Goal: Task Accomplishment & Management: Manage account settings

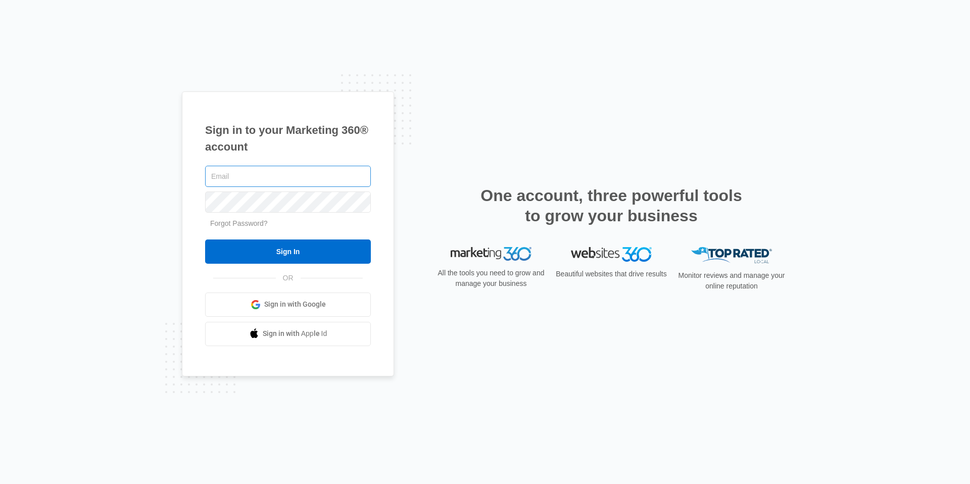
click at [294, 177] on input "text" at bounding box center [288, 176] width 166 height 21
type input "[EMAIL_ADDRESS][DOMAIN_NAME]"
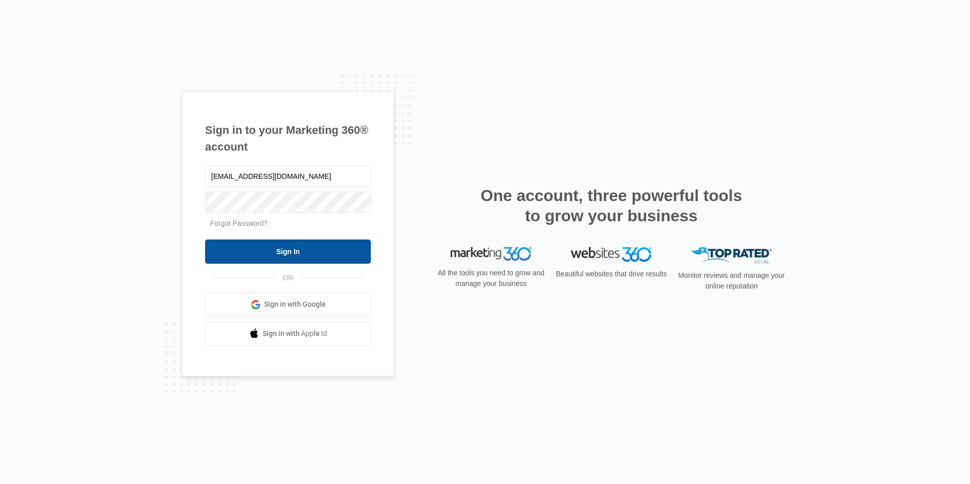
click at [362, 254] on input "Sign In" at bounding box center [288, 252] width 166 height 24
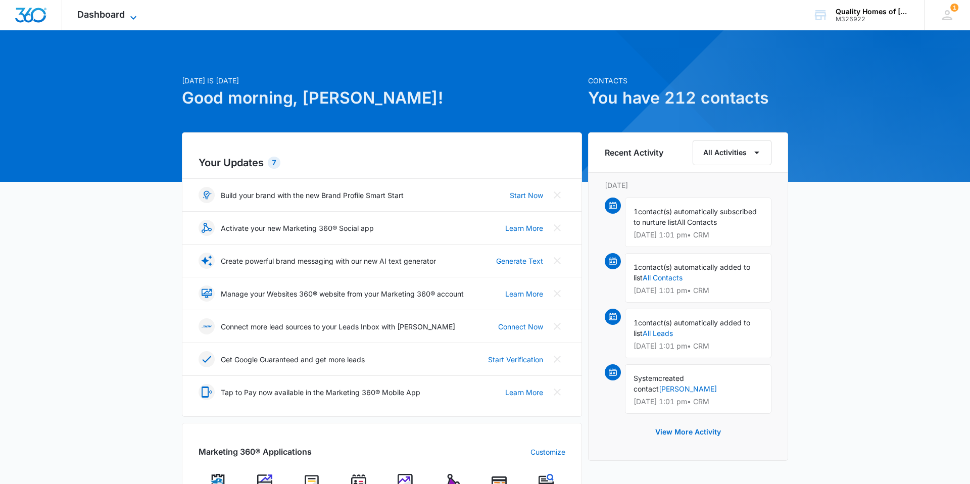
click at [122, 15] on span "Dashboard" at bounding box center [101, 14] width 48 height 11
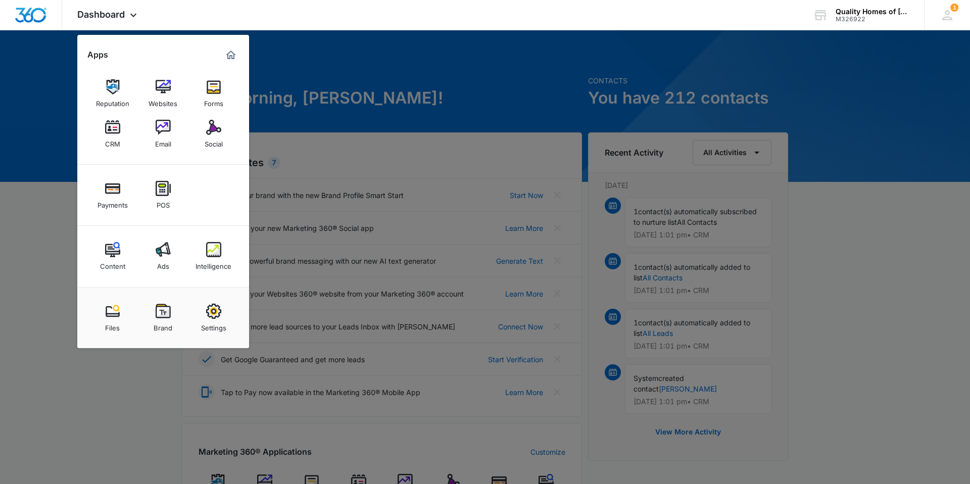
click at [115, 128] on img at bounding box center [112, 127] width 15 height 15
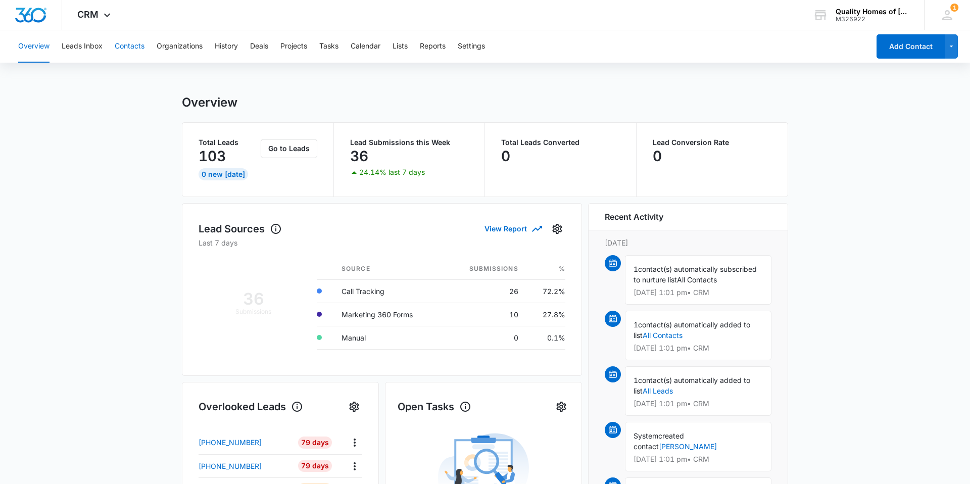
click at [129, 48] on button "Contacts" at bounding box center [130, 46] width 30 height 32
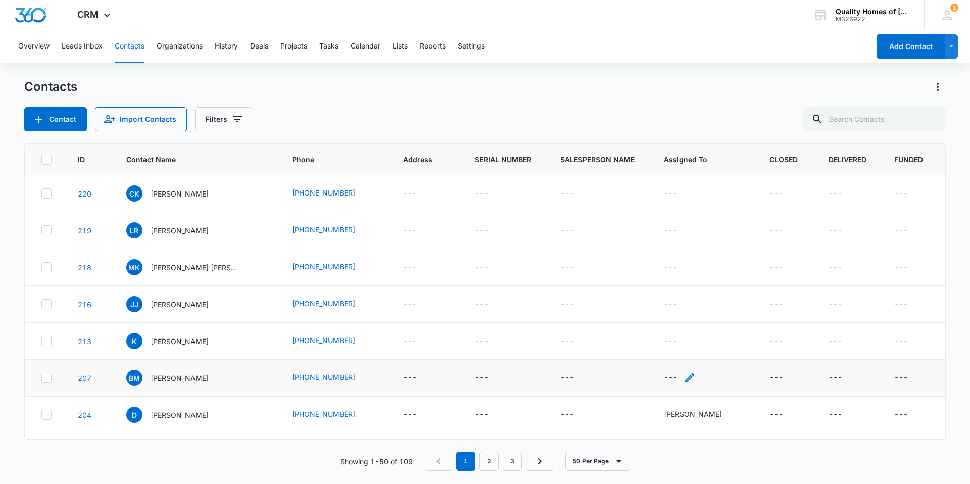
click at [690, 380] on icon "Assigned To - - Select to Edit Field" at bounding box center [689, 377] width 9 height 9
click at [720, 317] on div at bounding box center [715, 313] width 16 height 16
click at [715, 317] on div at bounding box center [715, 313] width 16 height 16
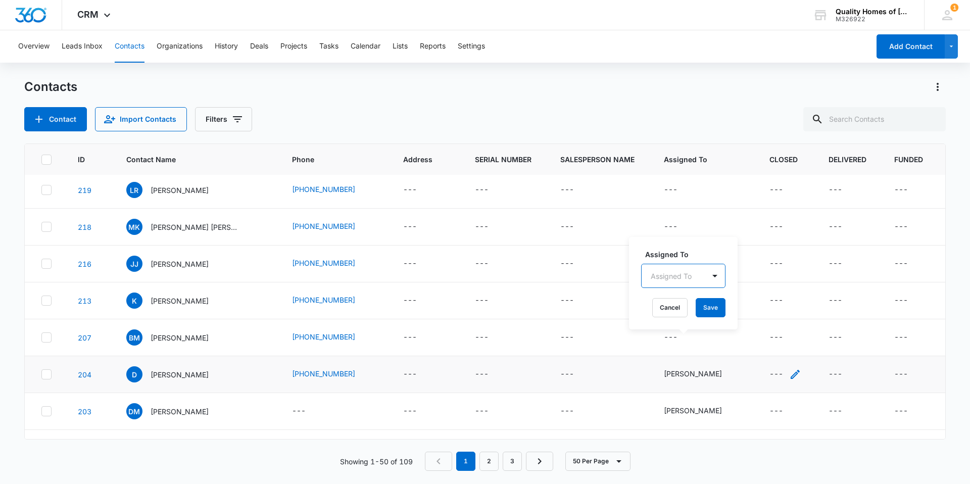
scroll to position [37, 0]
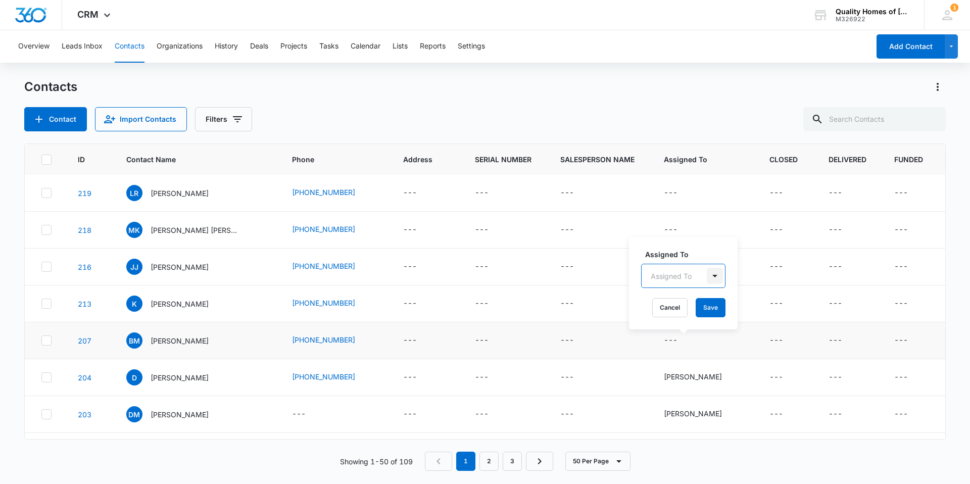
click at [716, 274] on div at bounding box center [715, 276] width 16 height 16
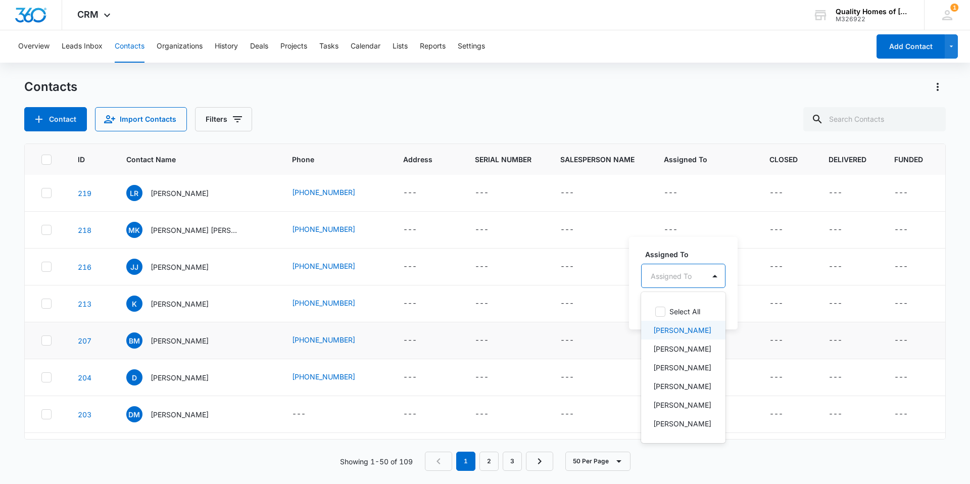
click at [689, 329] on div "[PERSON_NAME]" at bounding box center [682, 330] width 58 height 11
click at [738, 276] on div at bounding box center [746, 275] width 16 height 16
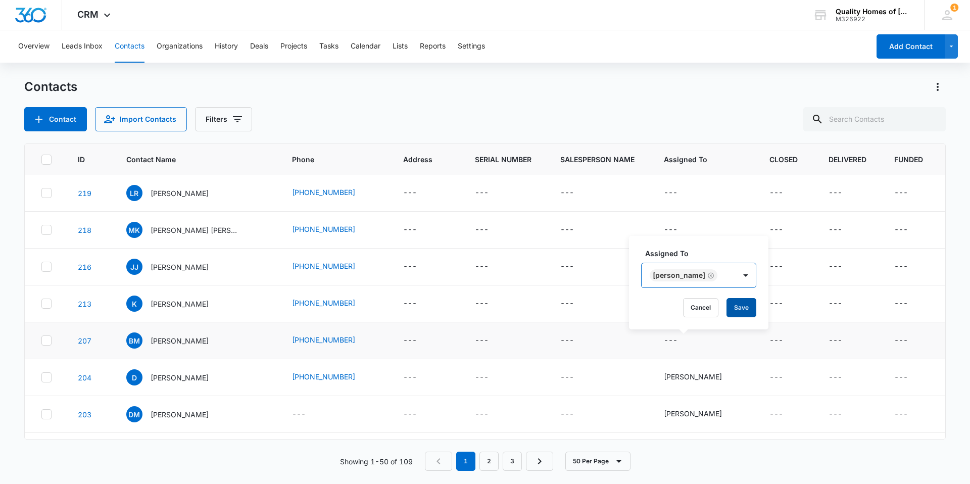
click at [727, 309] on button "Save" at bounding box center [742, 307] width 30 height 19
click at [688, 303] on icon "Assigned To - - Select to Edit Field" at bounding box center [690, 304] width 12 height 12
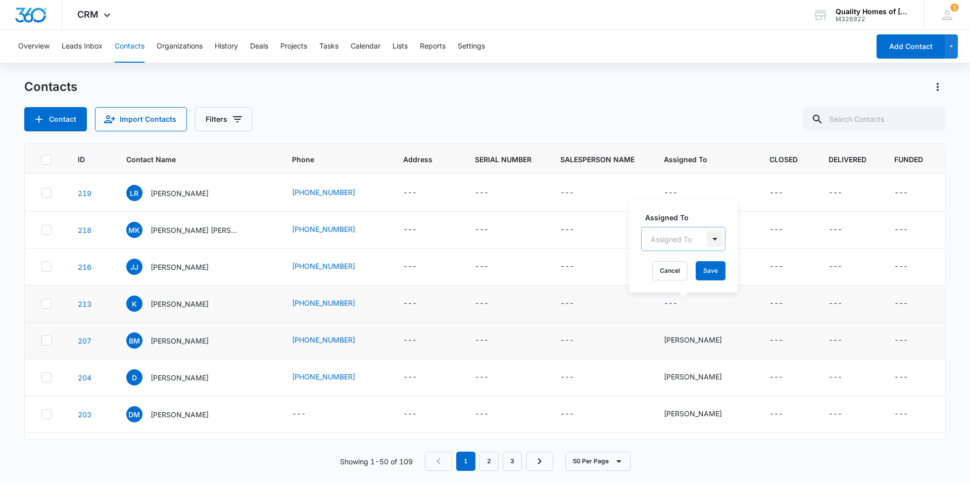
click at [714, 239] on div at bounding box center [715, 239] width 16 height 16
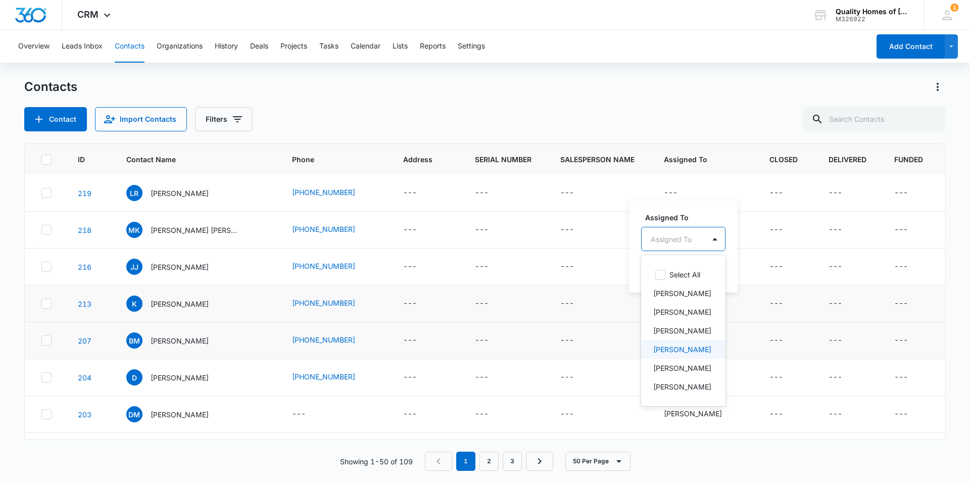
click at [691, 355] on p "[PERSON_NAME]" at bounding box center [682, 349] width 58 height 11
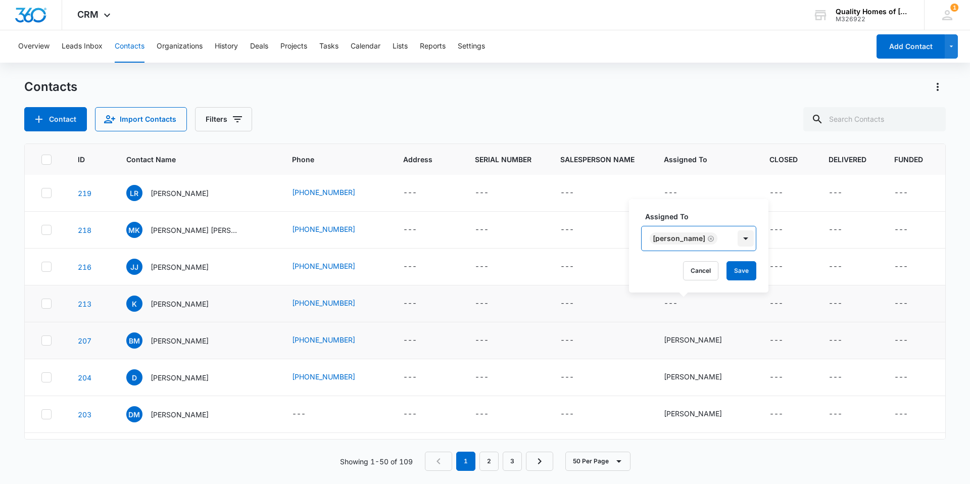
click at [738, 236] on div at bounding box center [746, 238] width 16 height 16
click at [736, 272] on button "Save" at bounding box center [742, 270] width 30 height 19
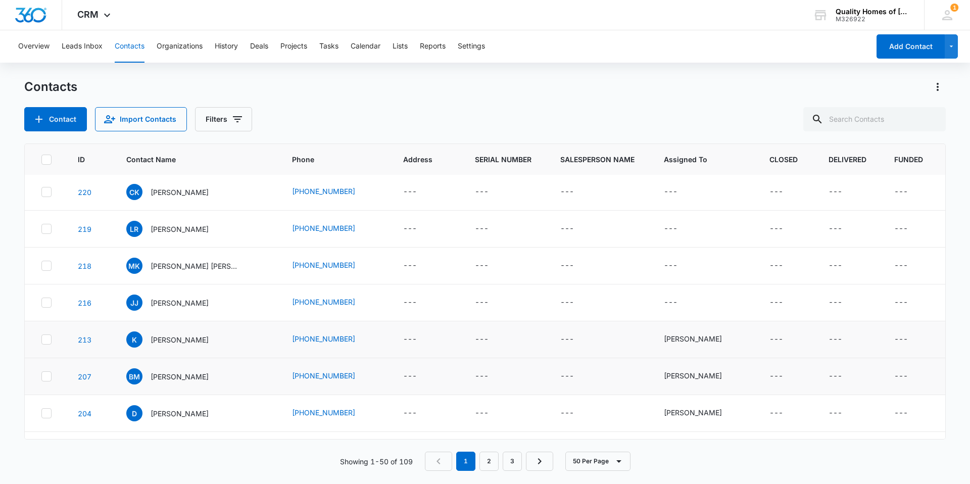
scroll to position [0, 0]
click at [696, 304] on icon "Assigned To - - Select to Edit Field" at bounding box center [690, 304] width 12 height 12
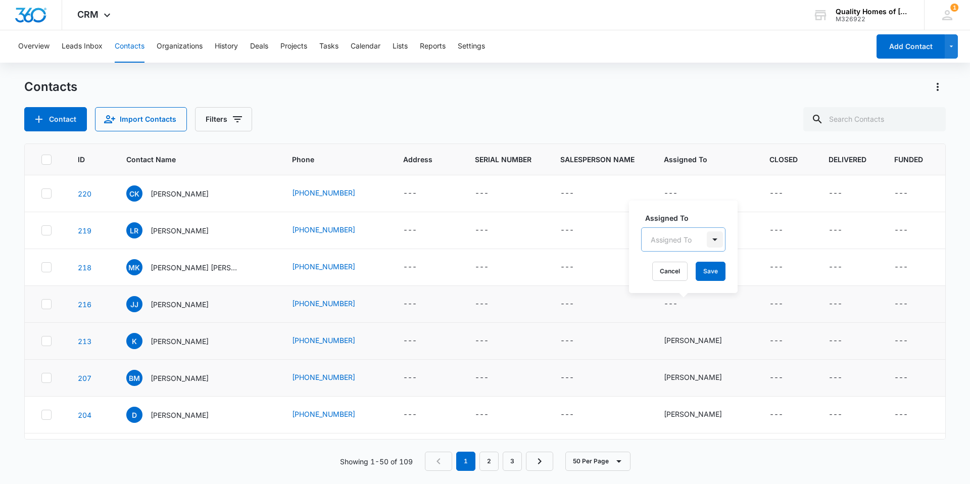
click at [717, 240] on div at bounding box center [715, 239] width 16 height 16
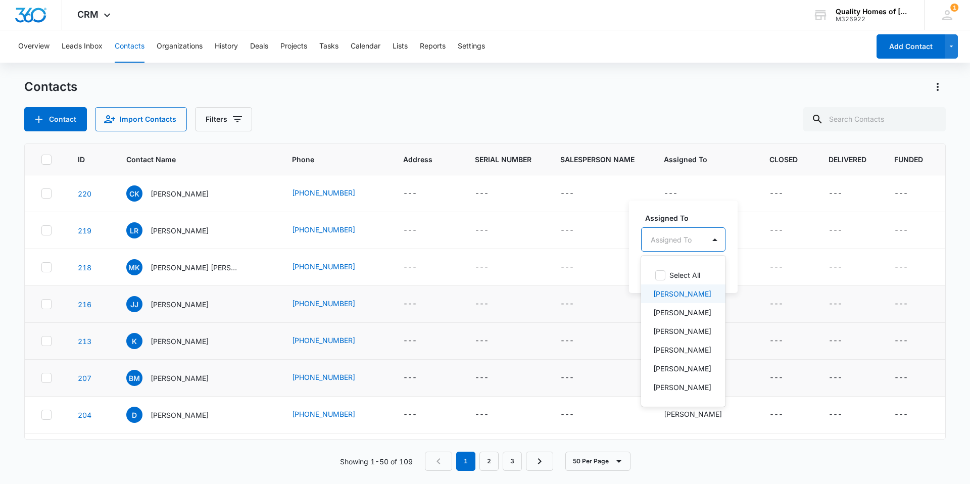
click at [681, 294] on p "[PERSON_NAME]" at bounding box center [682, 294] width 58 height 11
click at [738, 238] on div at bounding box center [746, 239] width 16 height 16
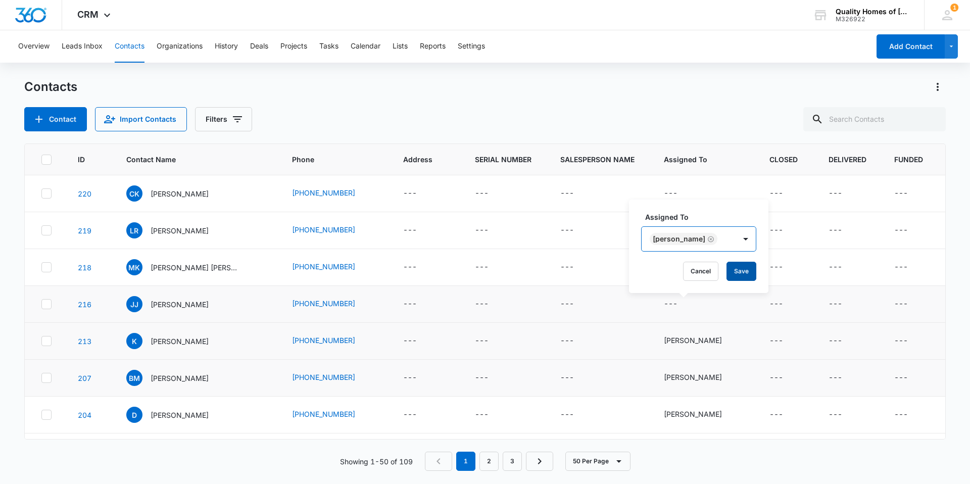
click at [729, 274] on button "Save" at bounding box center [742, 271] width 30 height 19
click at [691, 267] on icon "Assigned To - - Select to Edit Field" at bounding box center [690, 267] width 12 height 12
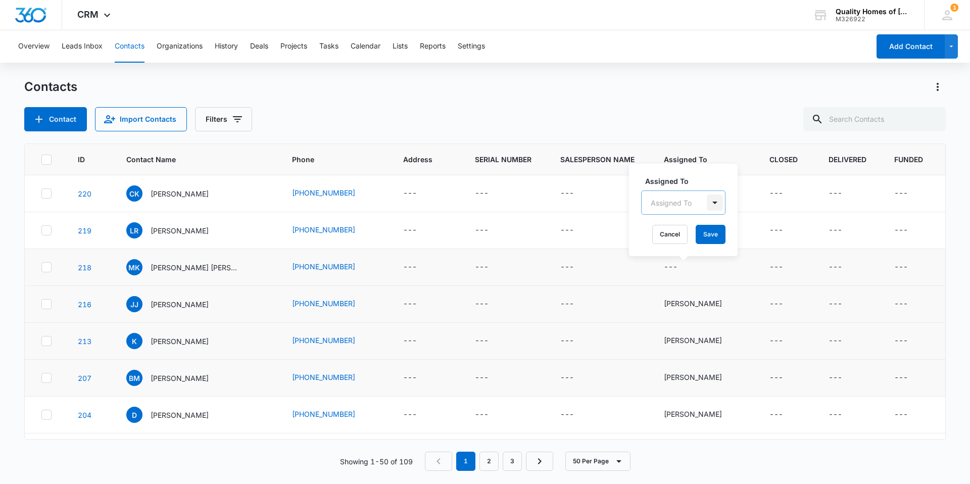
click at [716, 202] on div at bounding box center [715, 203] width 16 height 16
click at [696, 318] on p "[PERSON_NAME]" at bounding box center [682, 313] width 58 height 11
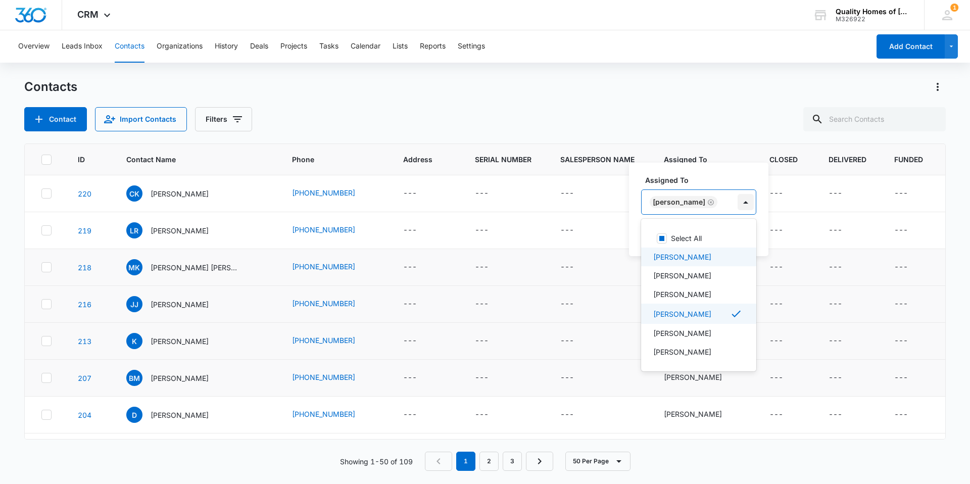
click at [739, 202] on div at bounding box center [746, 202] width 16 height 16
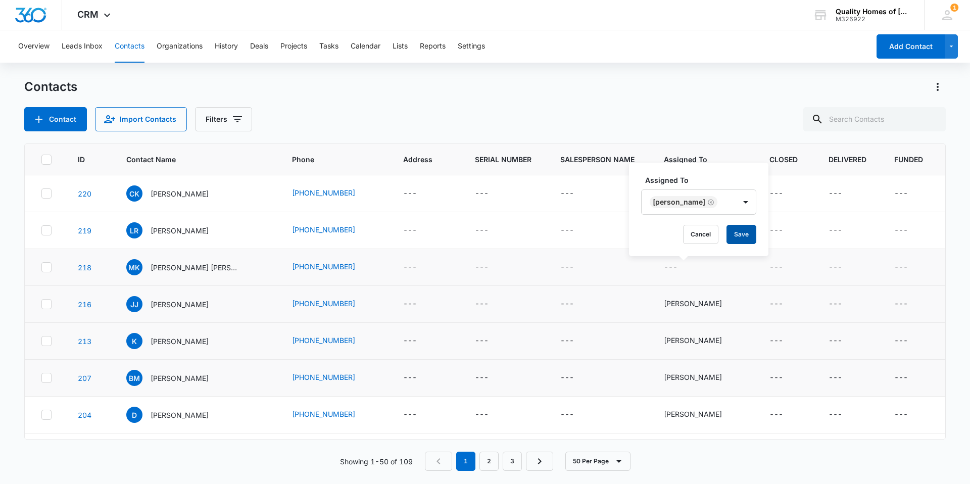
click at [731, 234] on button "Save" at bounding box center [742, 234] width 30 height 19
click at [694, 231] on icon "Assigned To - - Select to Edit Field" at bounding box center [689, 230] width 9 height 9
click at [715, 167] on div at bounding box center [715, 166] width 16 height 16
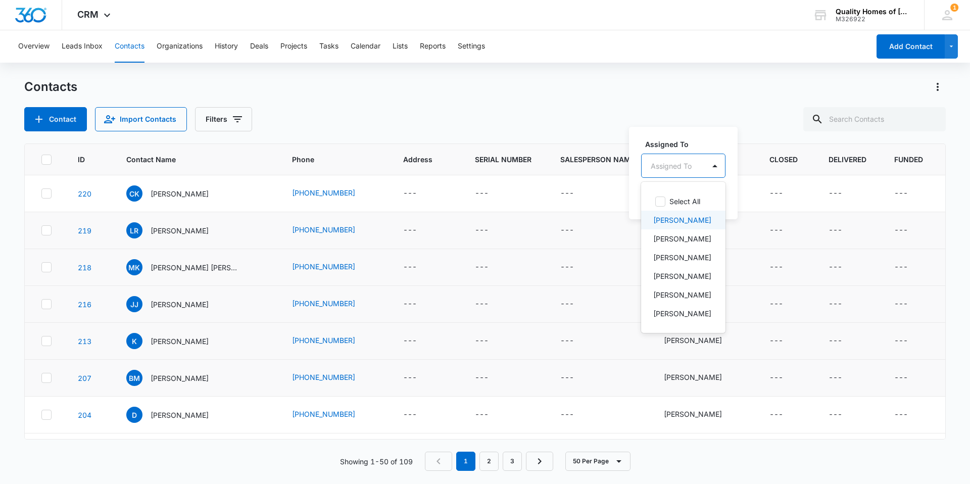
click at [695, 216] on div "[PERSON_NAME]" at bounding box center [682, 220] width 58 height 11
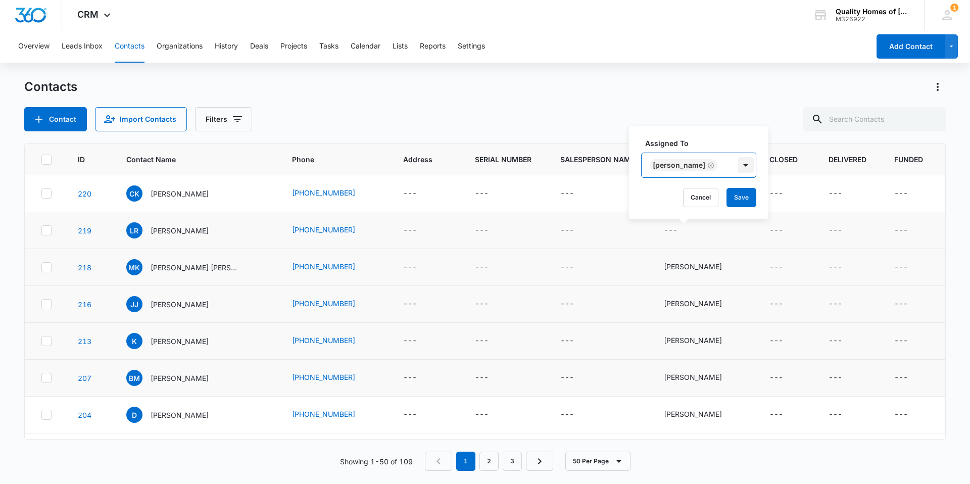
click at [738, 163] on div at bounding box center [746, 165] width 16 height 16
click at [727, 203] on button "Save" at bounding box center [742, 197] width 30 height 19
click at [694, 193] on icon "Assigned To - - Select to Edit Field" at bounding box center [689, 193] width 9 height 9
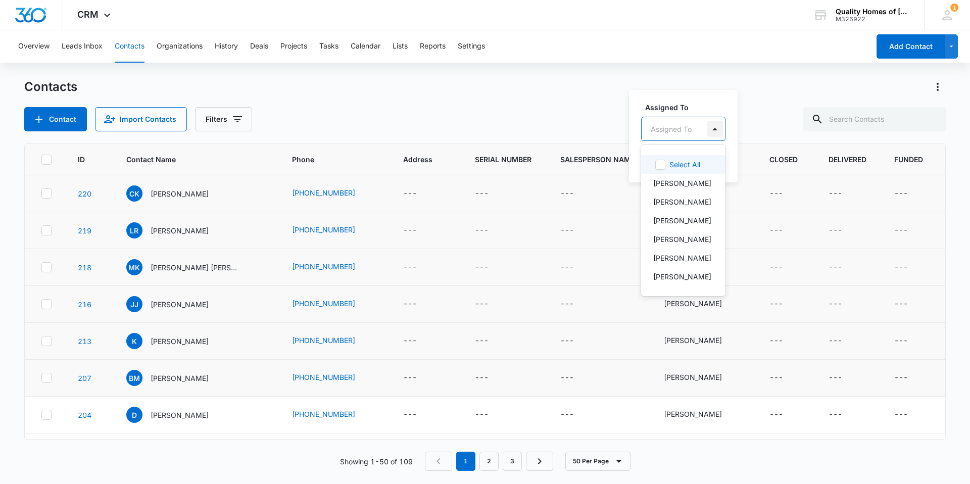
click at [707, 125] on div at bounding box center [715, 129] width 16 height 16
click at [691, 245] on p "[PERSON_NAME]" at bounding box center [682, 239] width 58 height 11
click at [739, 130] on div at bounding box center [746, 128] width 16 height 16
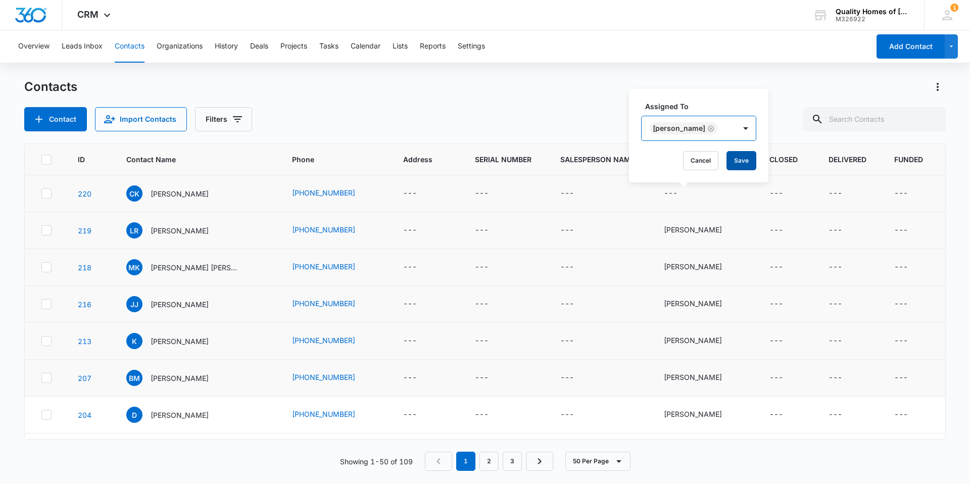
click at [735, 158] on button "Save" at bounding box center [742, 160] width 30 height 19
click at [871, 18] on div "M326922" at bounding box center [873, 19] width 74 height 7
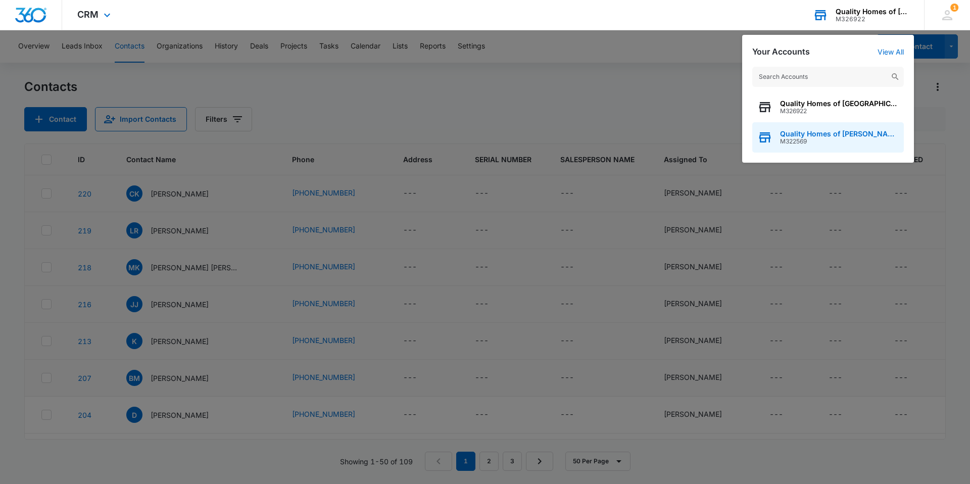
click at [831, 145] on div "Quality Homes of [PERSON_NAME], Inc. M322569" at bounding box center [828, 137] width 152 height 30
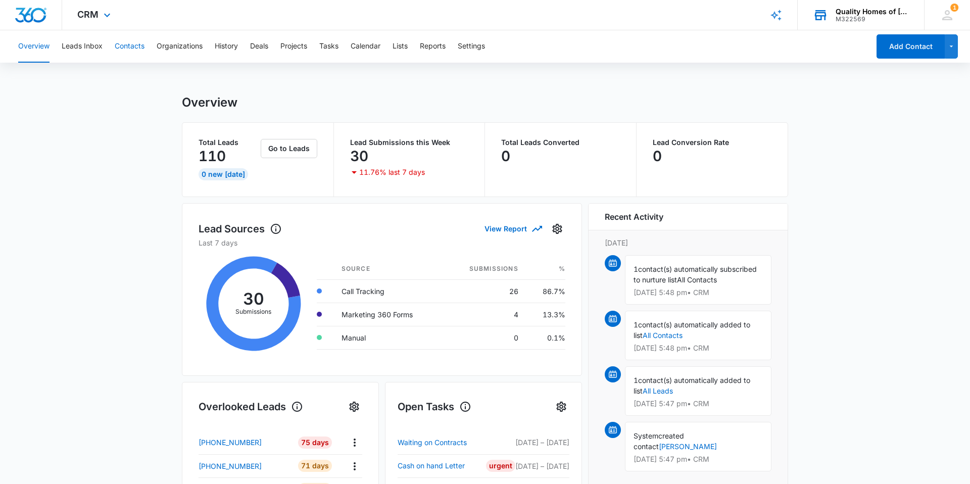
click at [132, 51] on button "Contacts" at bounding box center [130, 46] width 30 height 32
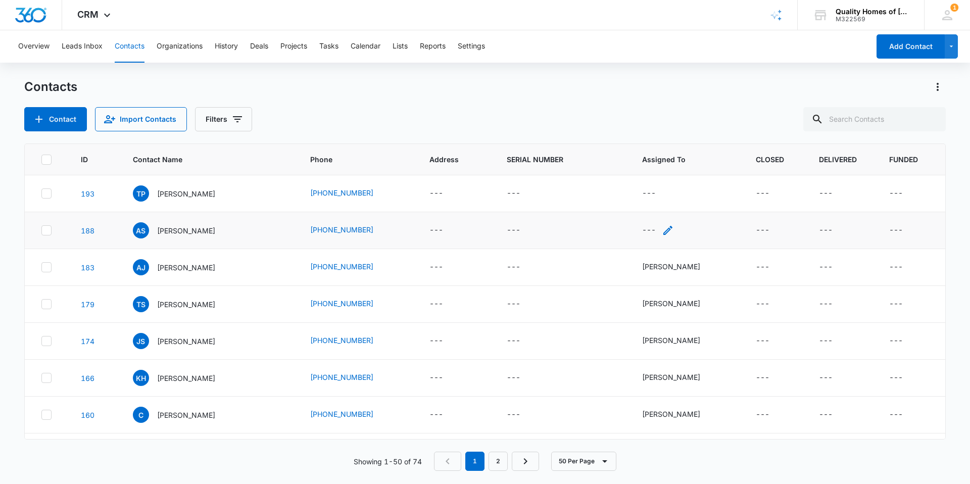
click at [668, 231] on icon "Assigned To - - Select to Edit Field" at bounding box center [668, 230] width 12 height 12
click at [688, 166] on div at bounding box center [693, 166] width 16 height 16
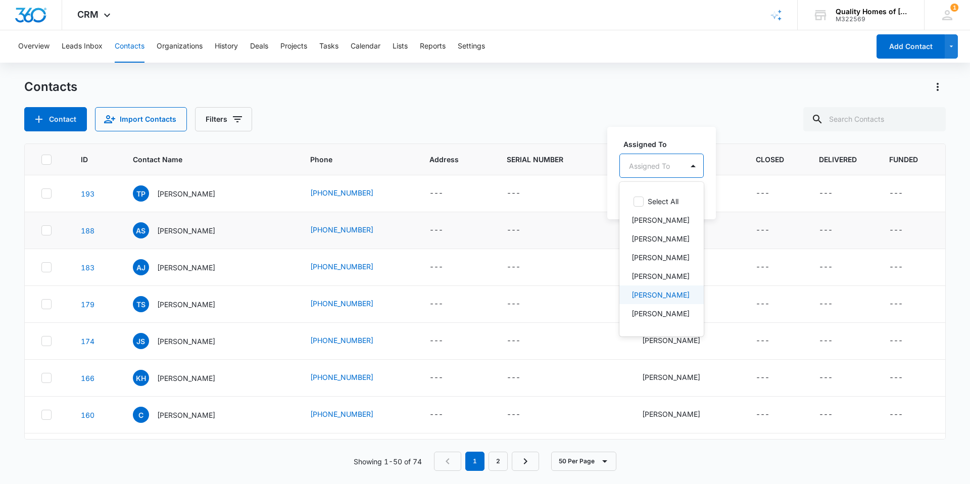
click at [673, 300] on div "Zack Hunt" at bounding box center [661, 295] width 58 height 11
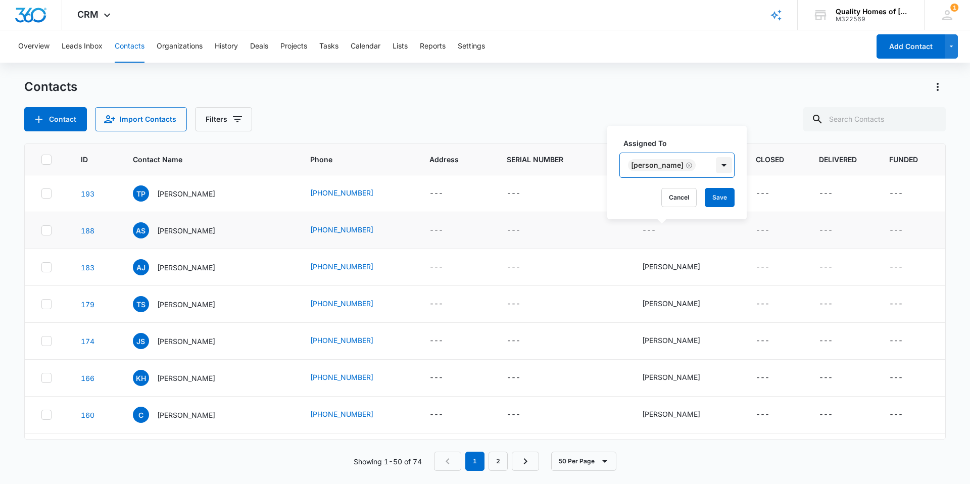
click at [716, 169] on div at bounding box center [724, 165] width 16 height 16
click at [705, 202] on button "Save" at bounding box center [720, 197] width 30 height 19
click at [671, 194] on icon "Assigned To - - Select to Edit Field" at bounding box center [668, 193] width 12 height 12
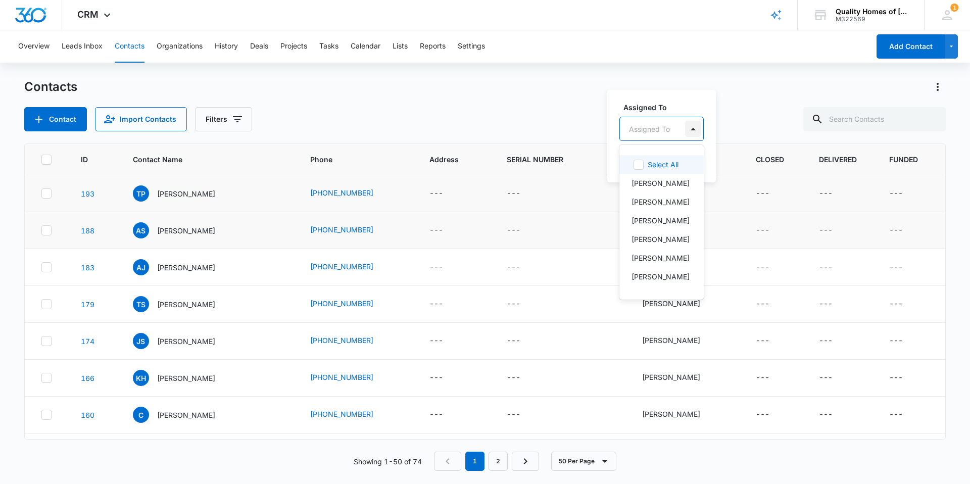
click at [689, 128] on div at bounding box center [693, 129] width 16 height 16
click at [664, 245] on p "Payton Yawn" at bounding box center [661, 239] width 58 height 11
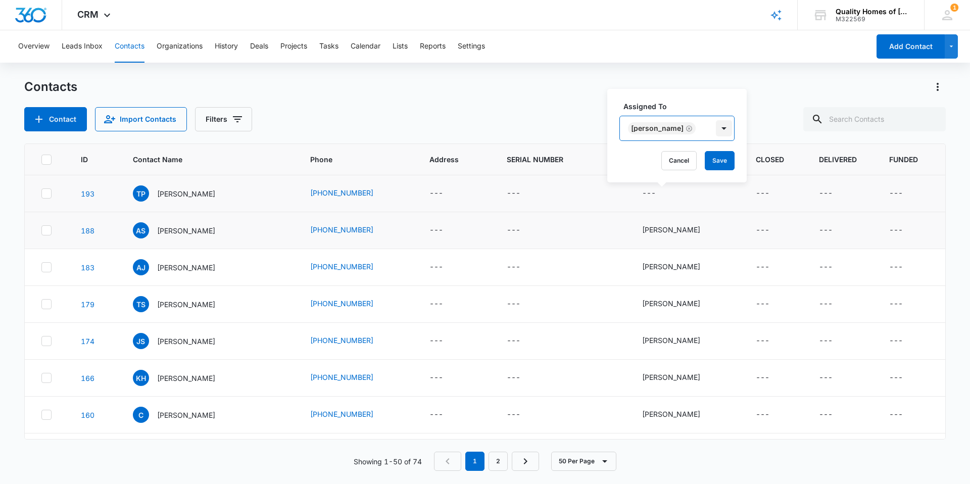
click at [716, 130] on div at bounding box center [724, 128] width 16 height 16
click at [705, 160] on button "Save" at bounding box center [720, 160] width 30 height 19
